Goal: Information Seeking & Learning: Check status

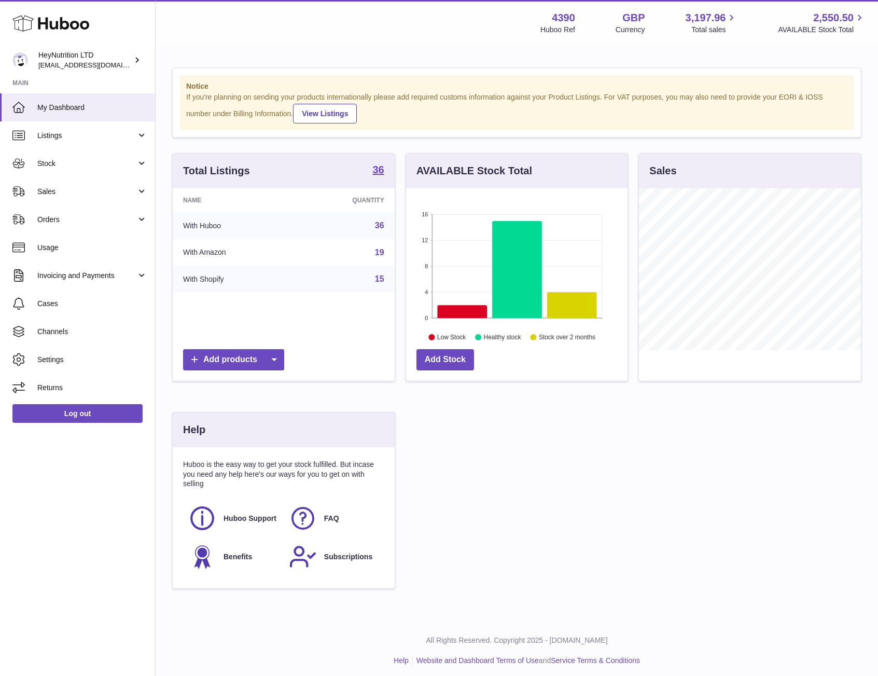
scroll to position [518339, 518279]
click at [68, 166] on span "Stock" at bounding box center [86, 164] width 99 height 10
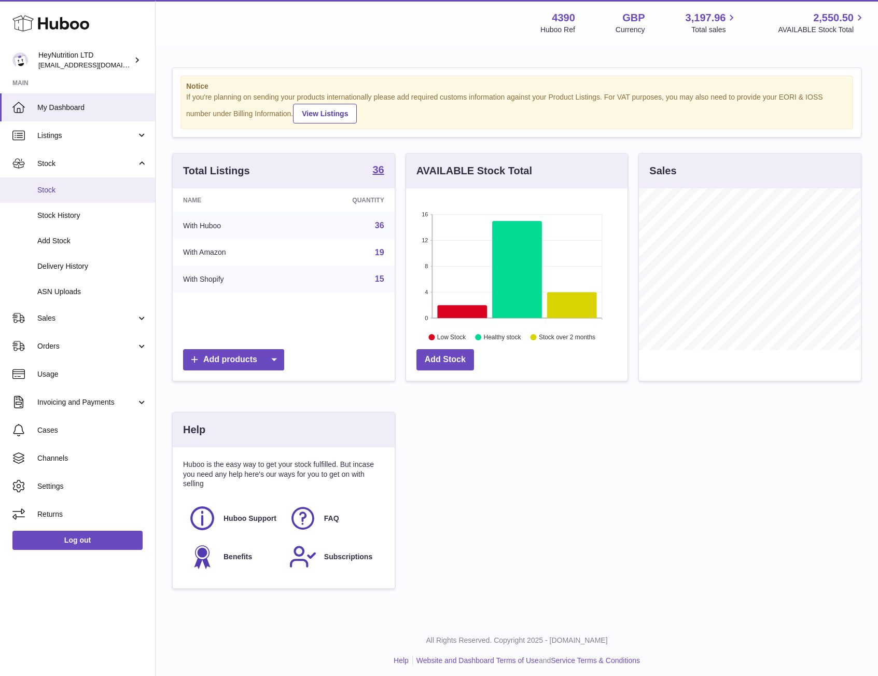
click at [64, 193] on span "Stock" at bounding box center [92, 190] width 110 height 10
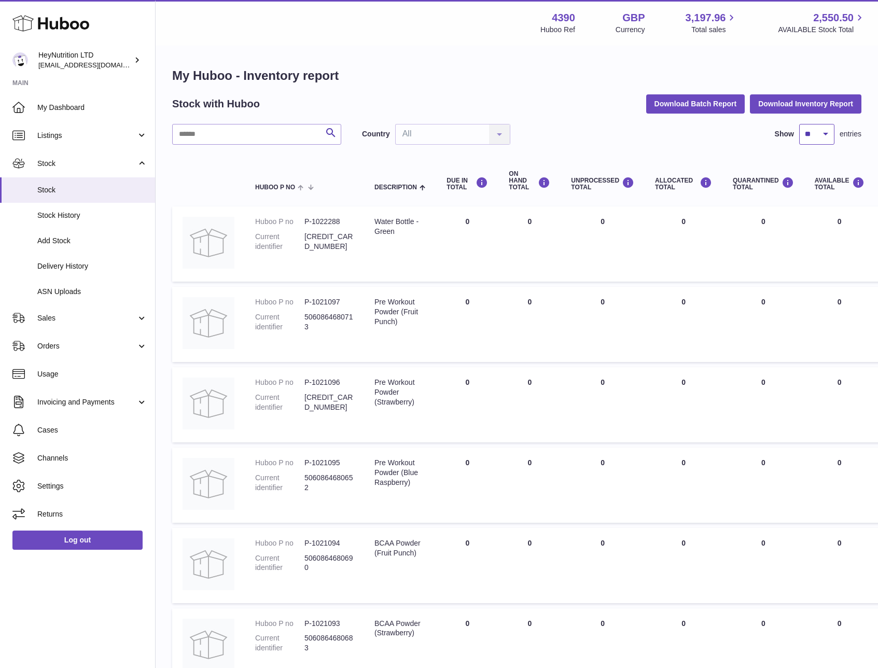
click at [824, 137] on select "** ** ** ***" at bounding box center [816, 134] width 35 height 21
select select "***"
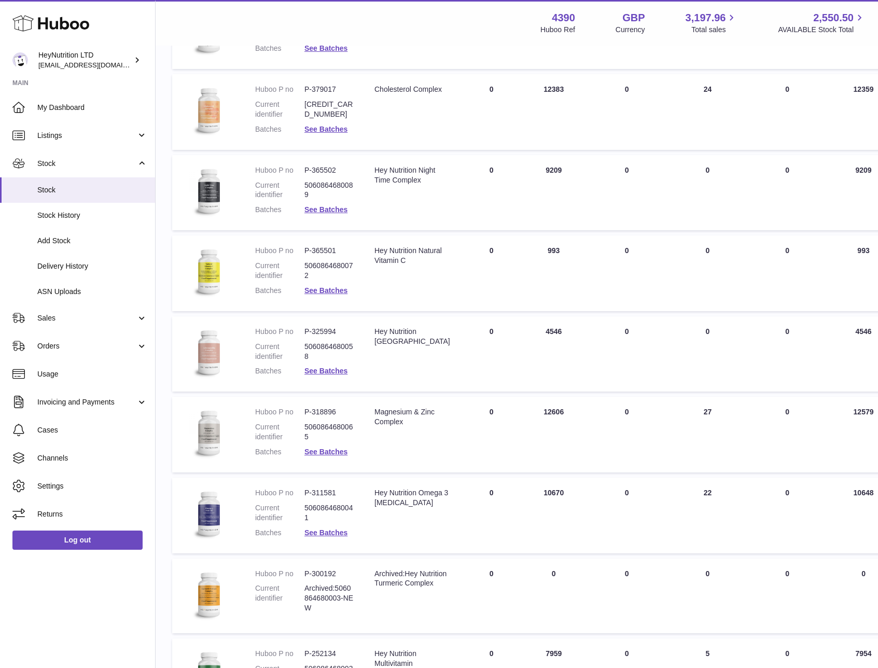
scroll to position [2117, 0]
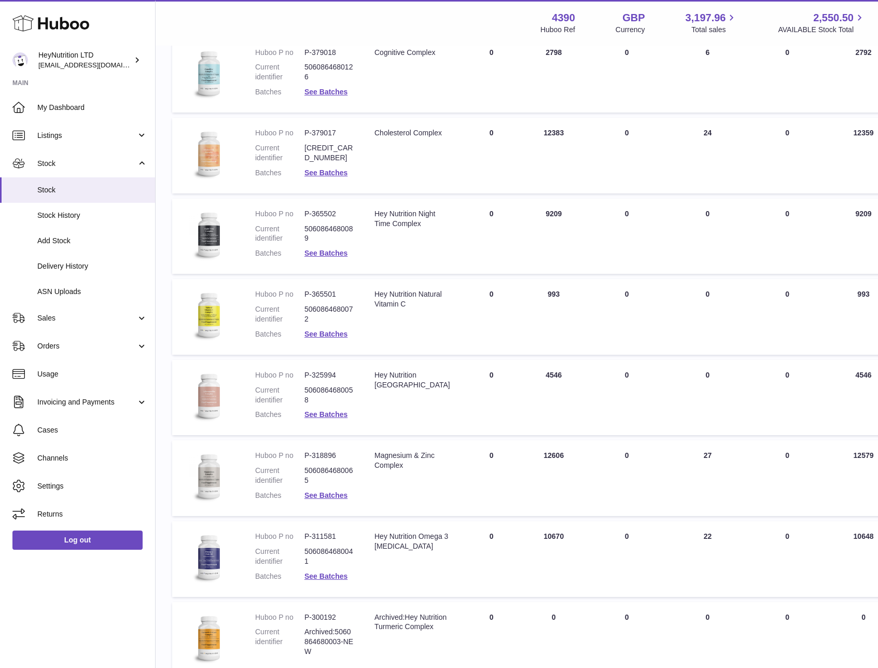
click at [324, 293] on dd "P-365501" at bounding box center [328, 294] width 49 height 10
copy dl "P-365501"
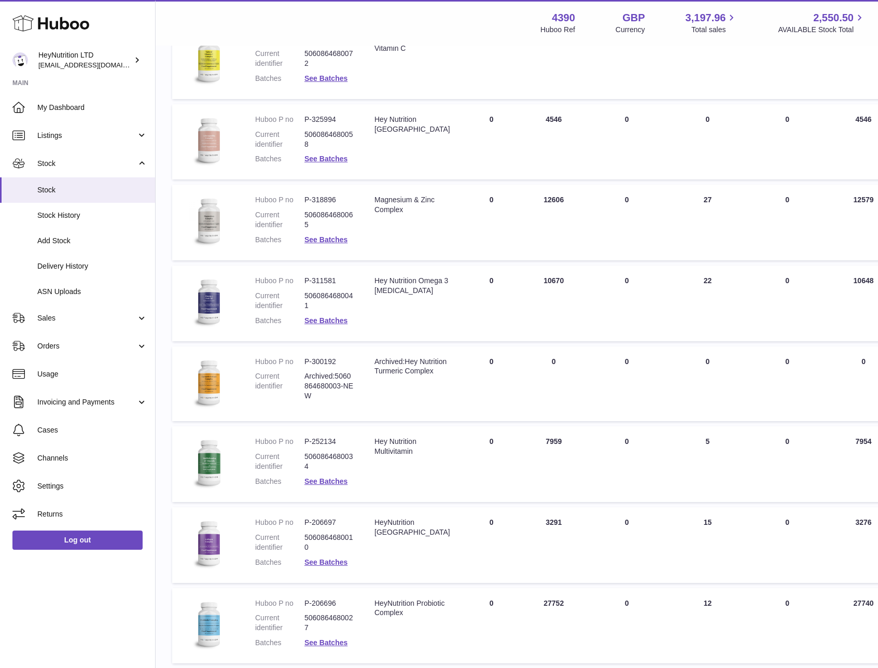
scroll to position [2411, 0]
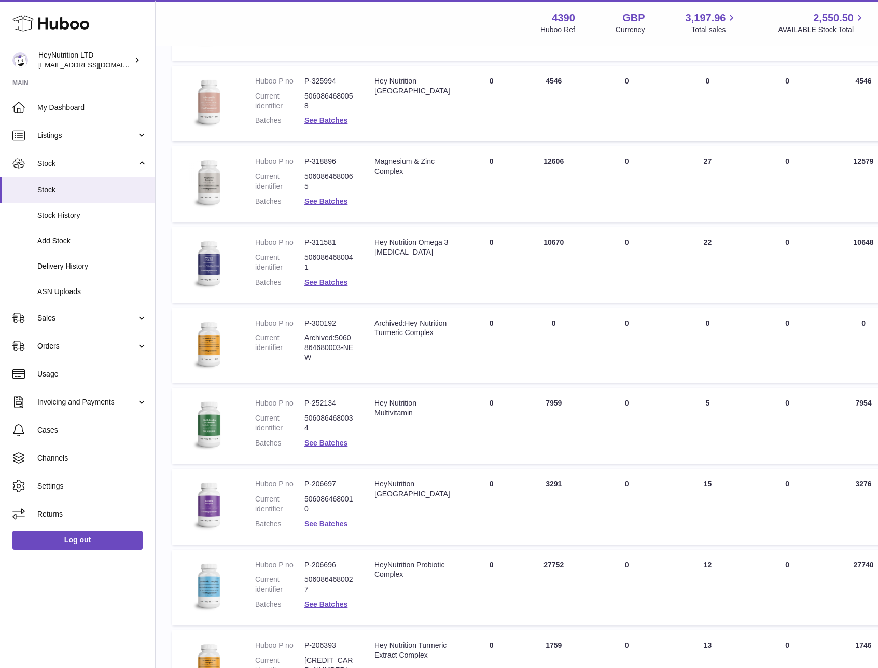
click at [321, 403] on dd "P-252134" at bounding box center [328, 403] width 49 height 10
copy dl "P-252134"
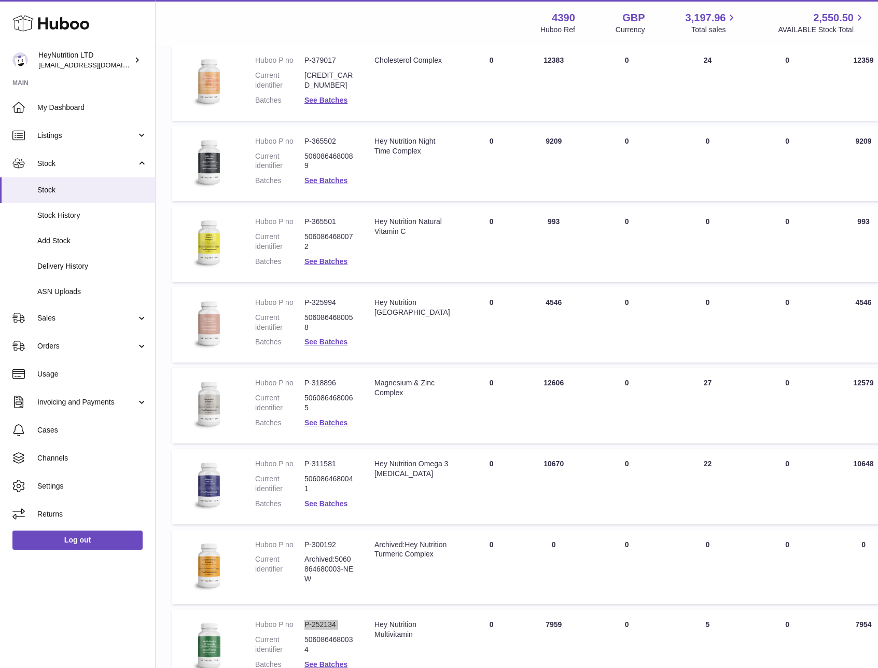
scroll to position [2189, 0]
click at [327, 259] on link "See Batches" at bounding box center [325, 262] width 43 height 8
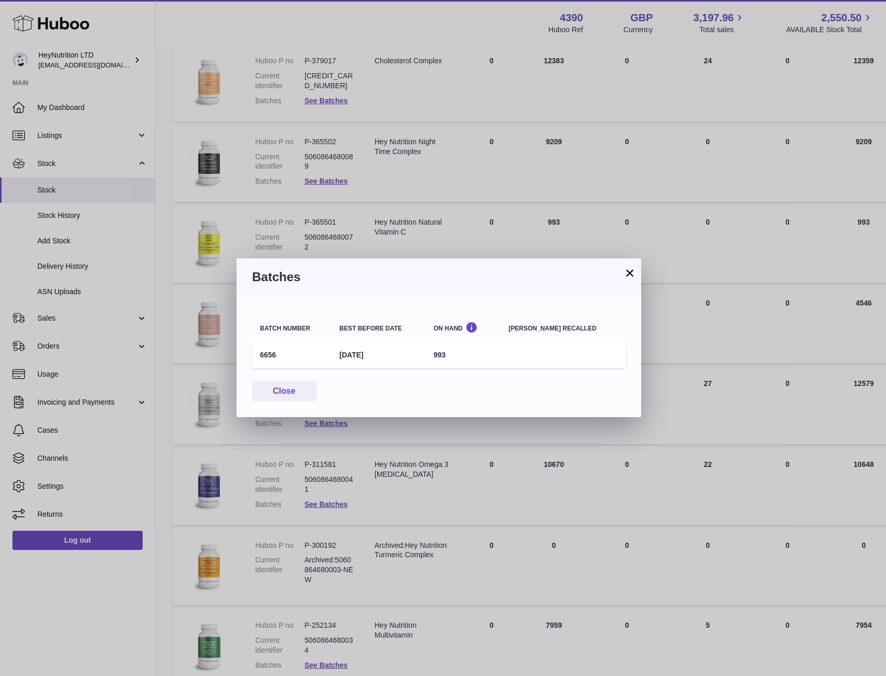
click at [268, 353] on td "6656" at bounding box center [291, 354] width 79 height 25
copy td "6656"
click at [627, 272] on button "×" at bounding box center [629, 273] width 12 height 12
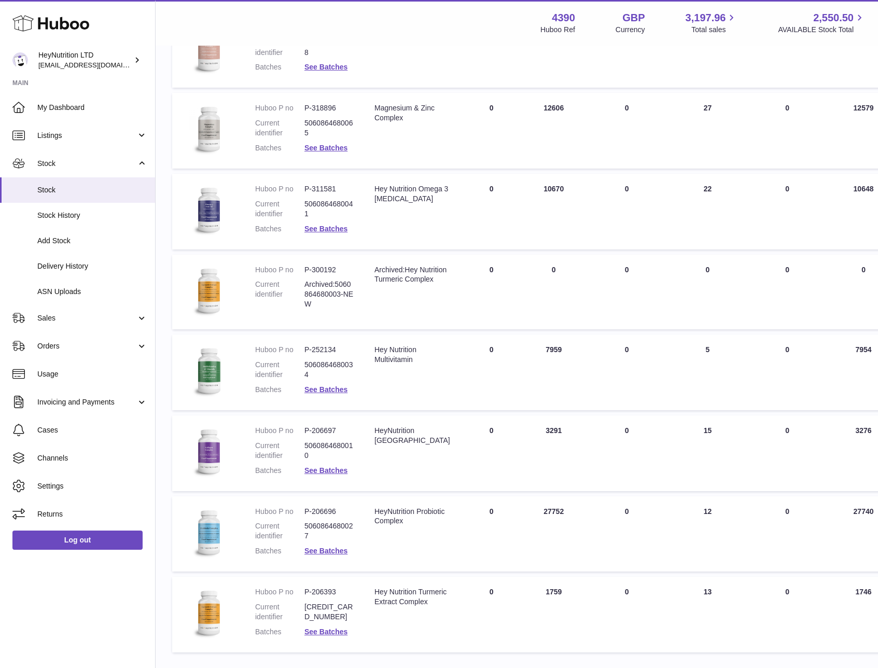
scroll to position [2535, 0]
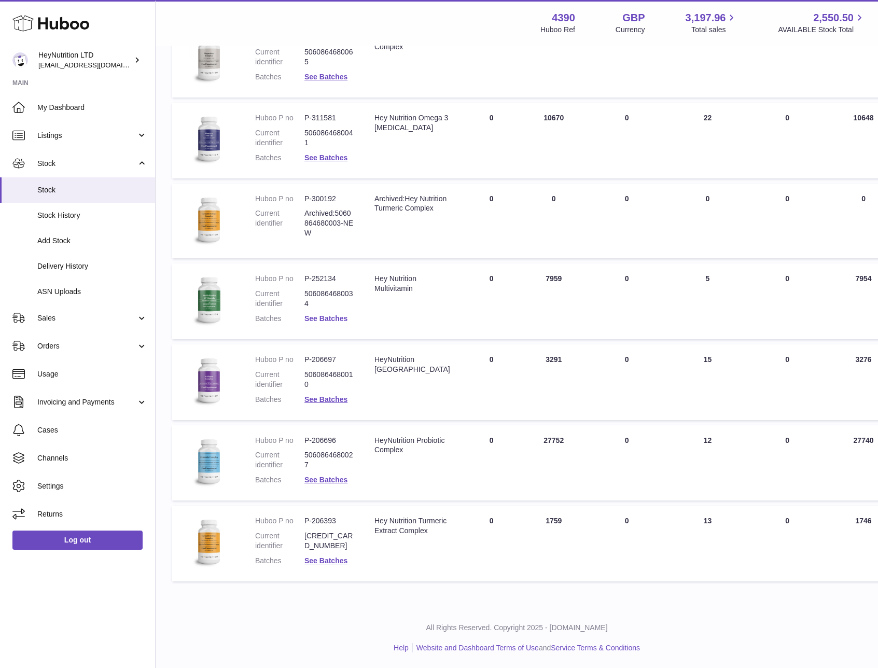
click at [325, 318] on link "See Batches" at bounding box center [325, 318] width 43 height 8
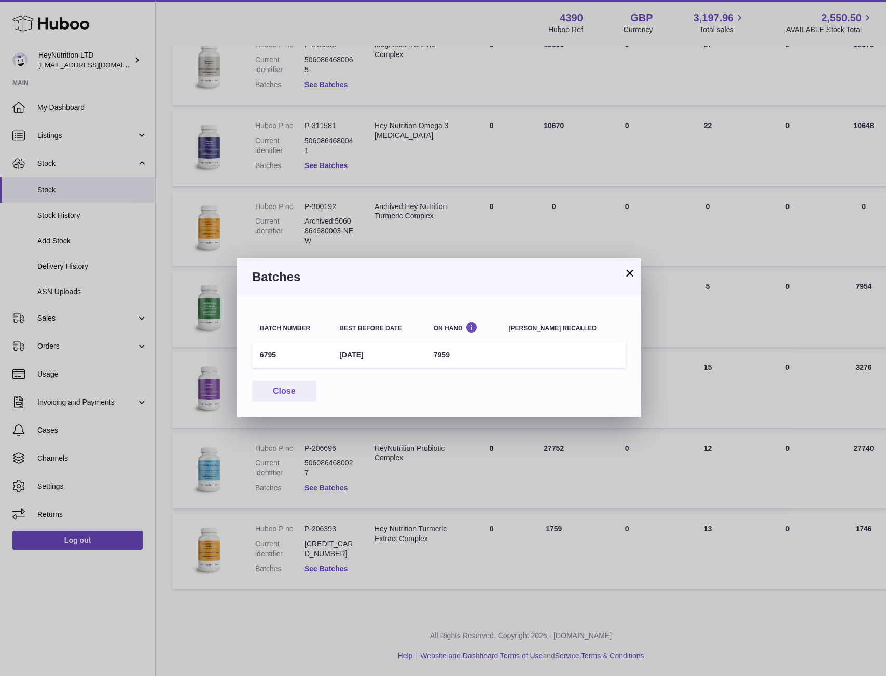
click at [270, 355] on td "6795" at bounding box center [291, 354] width 79 height 25
copy td "6795"
